Goal: Task Accomplishment & Management: Manage account settings

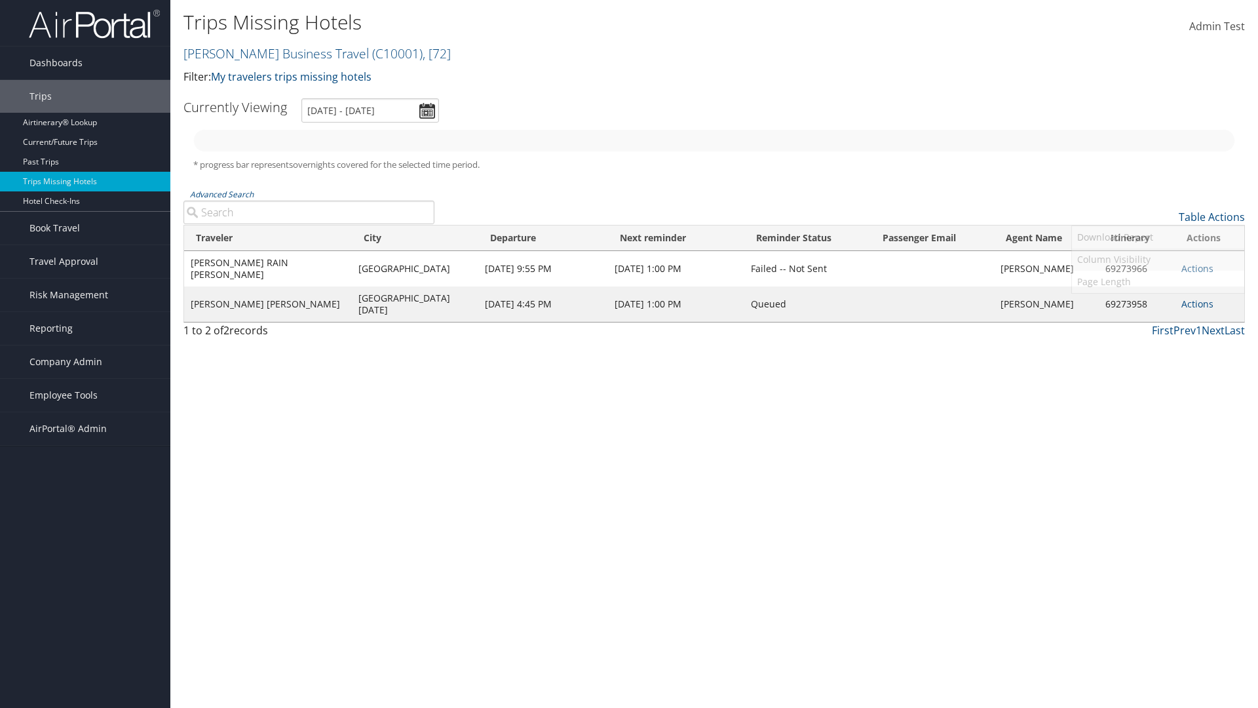
click at [1158, 260] on link "Column Visibility" at bounding box center [1158, 259] width 172 height 22
click at [1158, 372] on link "Agent Name" at bounding box center [1158, 372] width 172 height 22
click at [1158, 239] on link "Traveler" at bounding box center [1158, 238] width 172 height 22
click at [1158, 261] on link "City" at bounding box center [1158, 261] width 172 height 22
click at [1158, 283] on link "Departure" at bounding box center [1158, 283] width 172 height 22
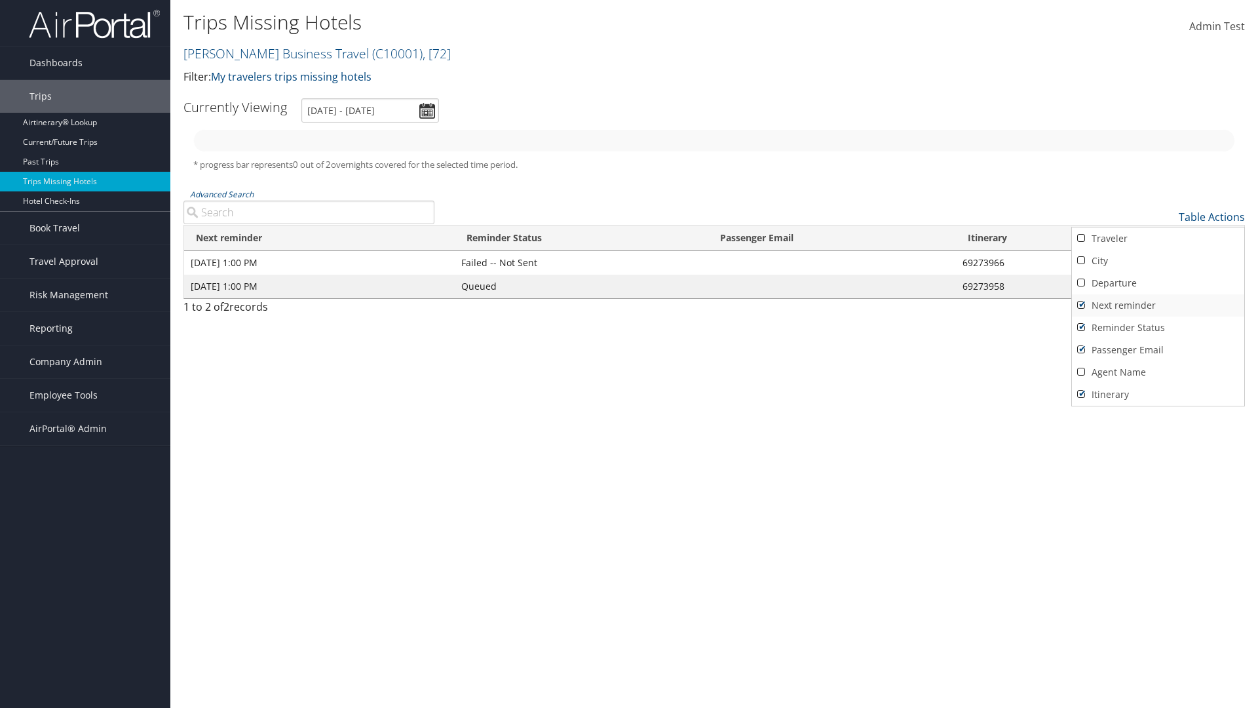
click at [1158, 305] on link "Next reminder" at bounding box center [1158, 305] width 172 height 22
click at [1158, 328] on link "Reminder Status" at bounding box center [1158, 328] width 172 height 22
click at [1158, 350] on link "Passenger Email" at bounding box center [1158, 350] width 172 height 22
click at [1158, 372] on link "Agent Name" at bounding box center [1158, 372] width 172 height 22
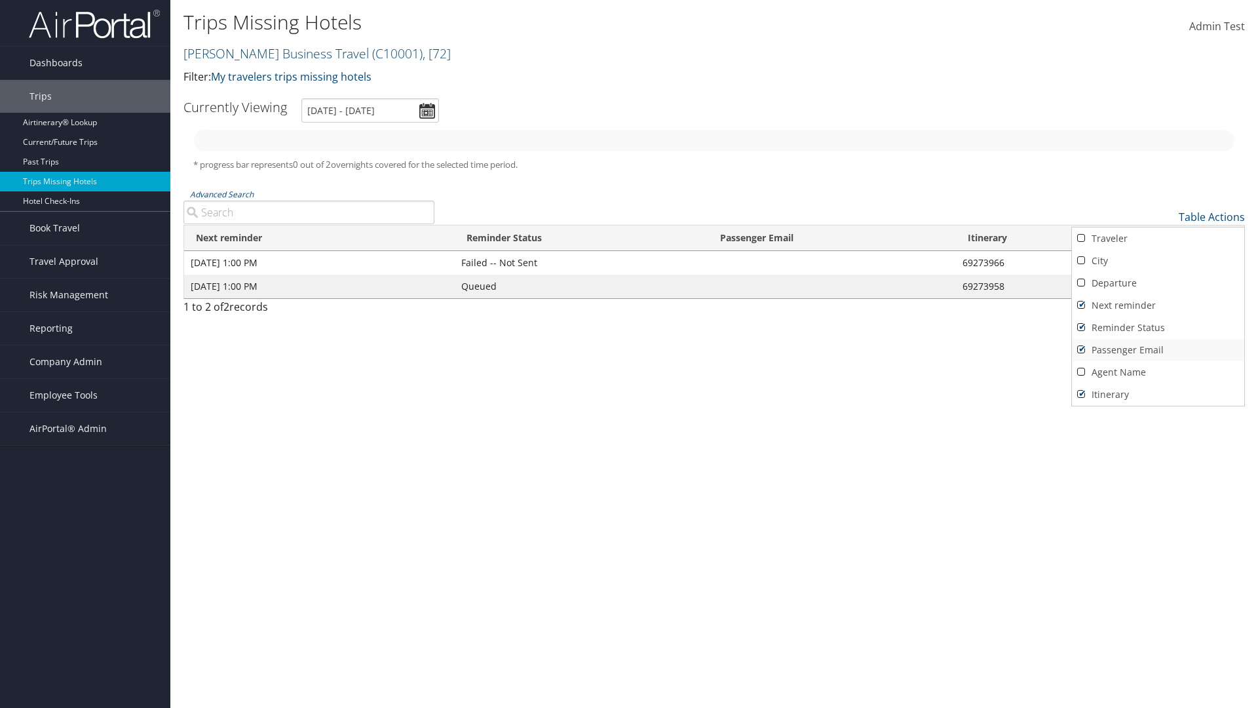
click at [1158, 350] on link "Passenger Email" at bounding box center [1158, 350] width 172 height 22
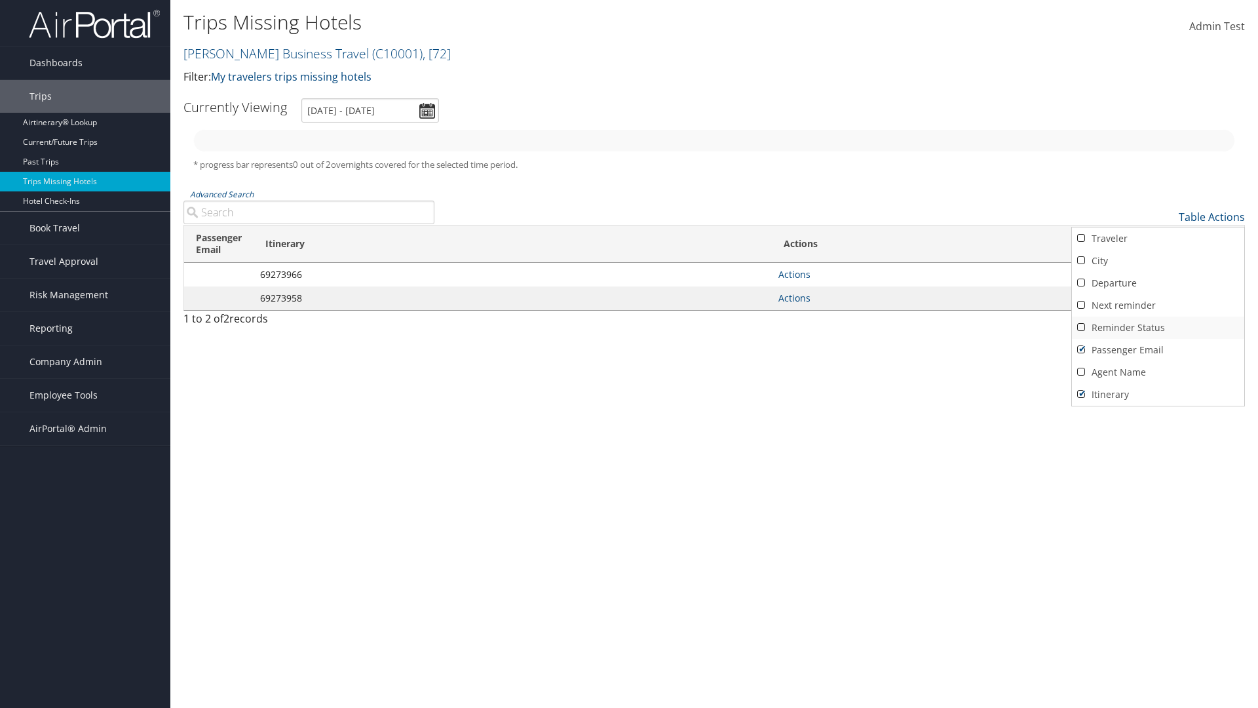
click at [1158, 328] on link "Reminder Status" at bounding box center [1158, 328] width 172 height 22
click at [1158, 305] on link "Next reminder" at bounding box center [1158, 305] width 172 height 22
click at [1158, 283] on link "Departure" at bounding box center [1158, 283] width 172 height 22
click at [1158, 261] on link "City" at bounding box center [1158, 261] width 172 height 22
click at [1158, 239] on link "Traveler" at bounding box center [1158, 238] width 172 height 22
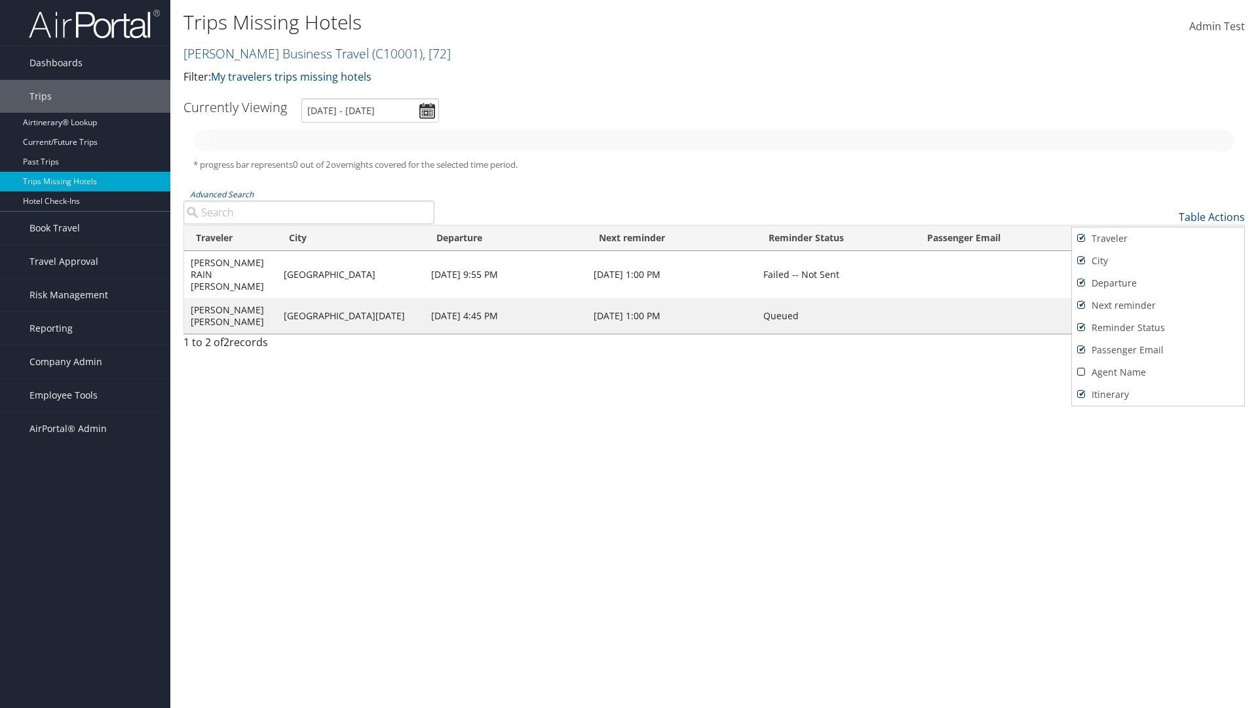
click at [629, 354] on div at bounding box center [629, 354] width 1258 height 708
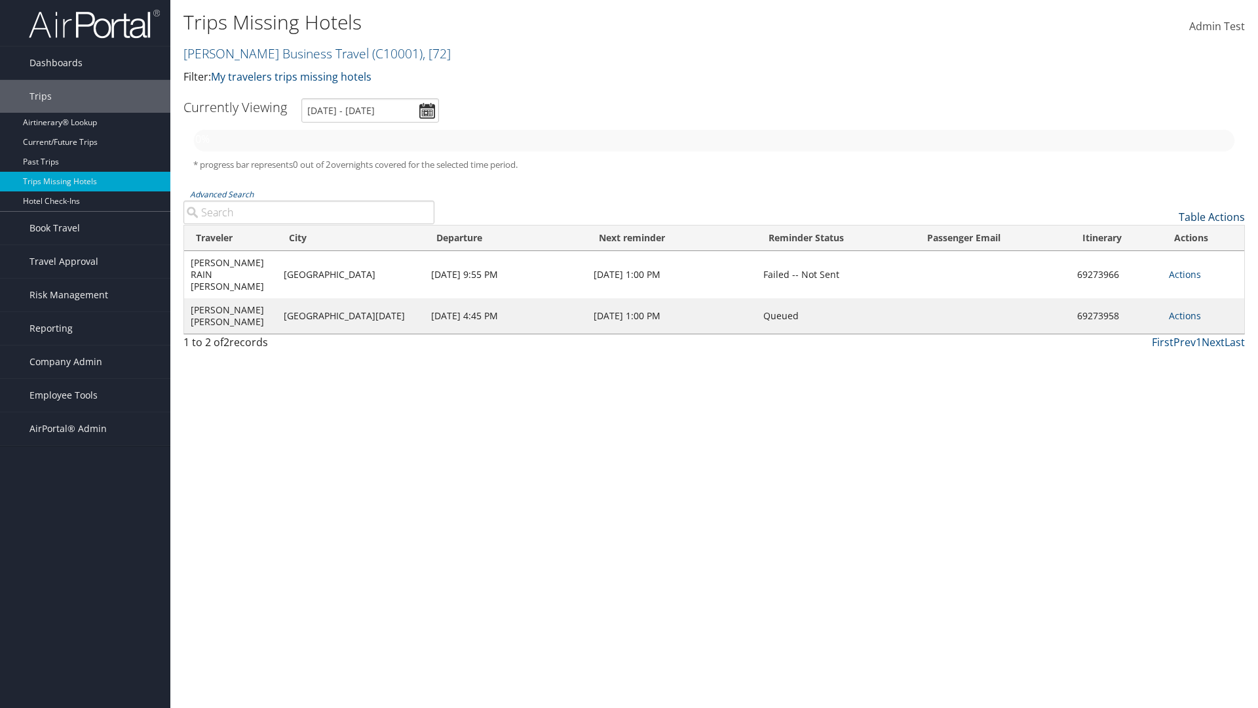
click at [1212, 217] on link "Table Actions" at bounding box center [1212, 217] width 66 height 14
click at [629, 354] on div at bounding box center [629, 354] width 1258 height 708
click at [1158, 282] on link "Page Length" at bounding box center [1158, 282] width 172 height 22
click at [1212, 217] on link "Table Actions" at bounding box center [1212, 217] width 66 height 14
click at [1158, 283] on link "50" at bounding box center [1158, 283] width 172 height 22
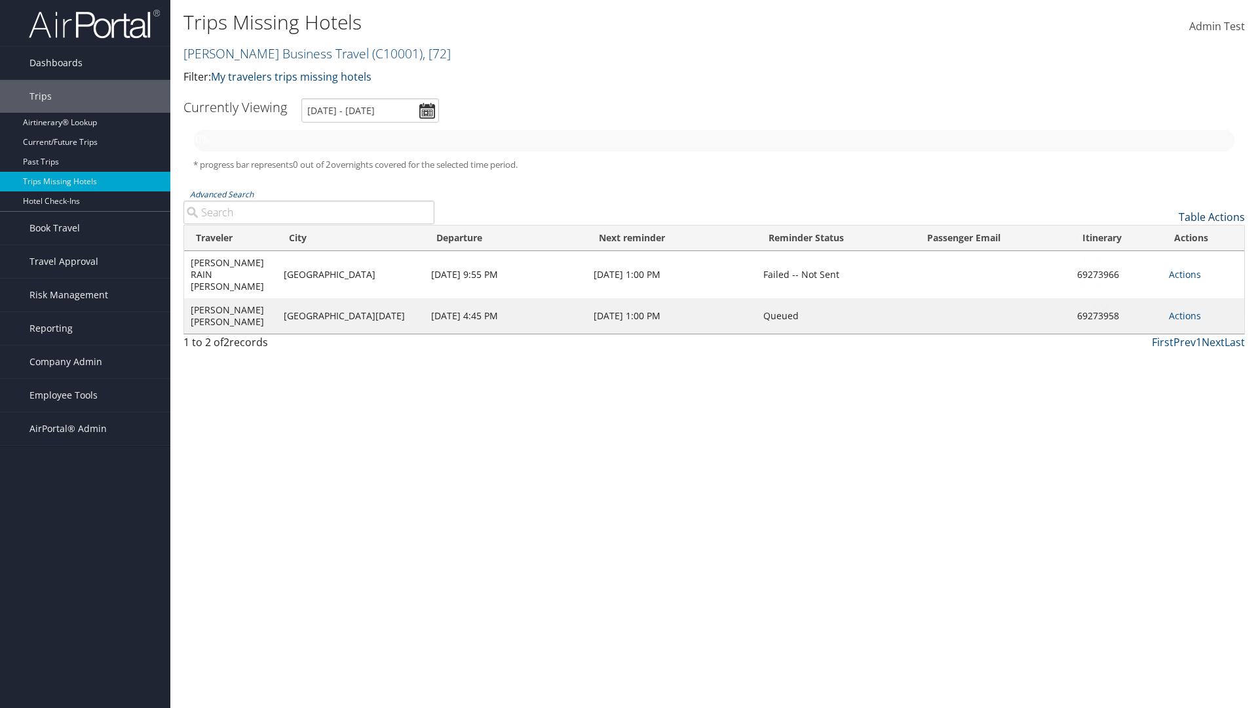
click at [1212, 217] on link "Table Actions" at bounding box center [1212, 217] width 66 height 14
click at [1158, 282] on link "Page Length" at bounding box center [1158, 282] width 172 height 22
